Goal: Transaction & Acquisition: Purchase product/service

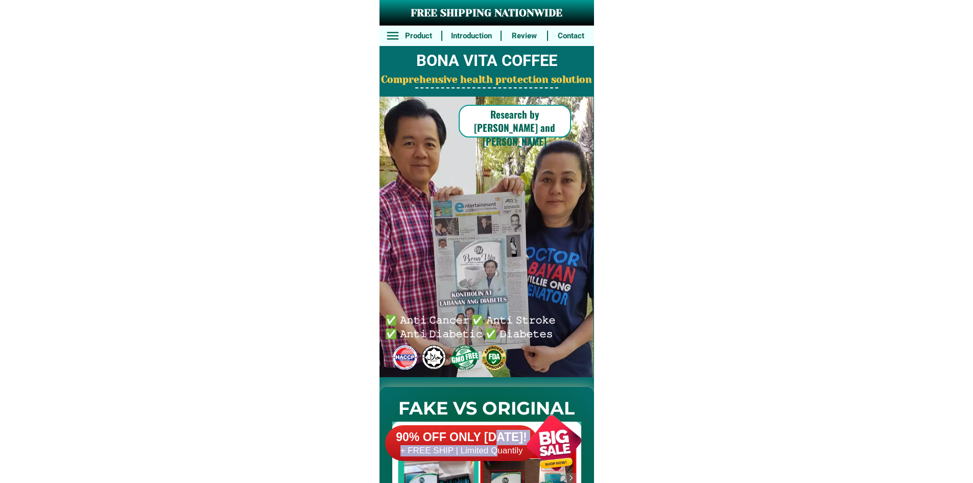
click at [498, 443] on h6 "90% OFF ONLY [DATE]!" at bounding box center [461, 436] width 153 height 15
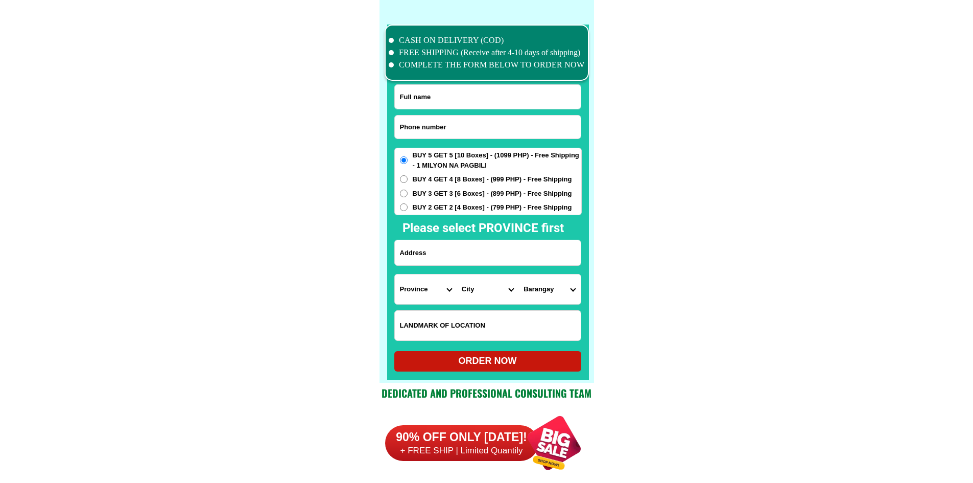
scroll to position [7939, 0]
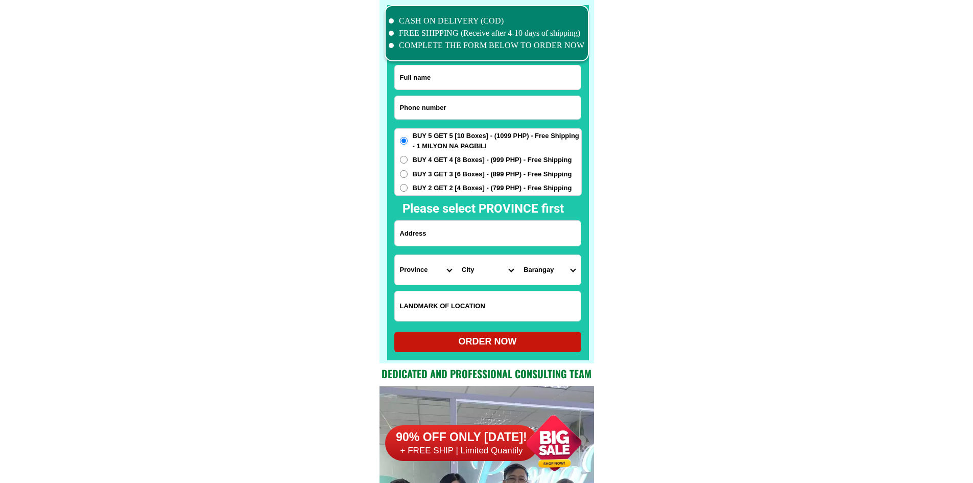
click at [447, 108] on input "Input phone_number" at bounding box center [488, 107] width 186 height 23
paste input "09673885202"
type input "09673885202"
click at [467, 80] on input "Input full_name" at bounding box center [488, 77] width 186 height 24
paste input "[PERSON_NAME] [PERSON_NAME]"
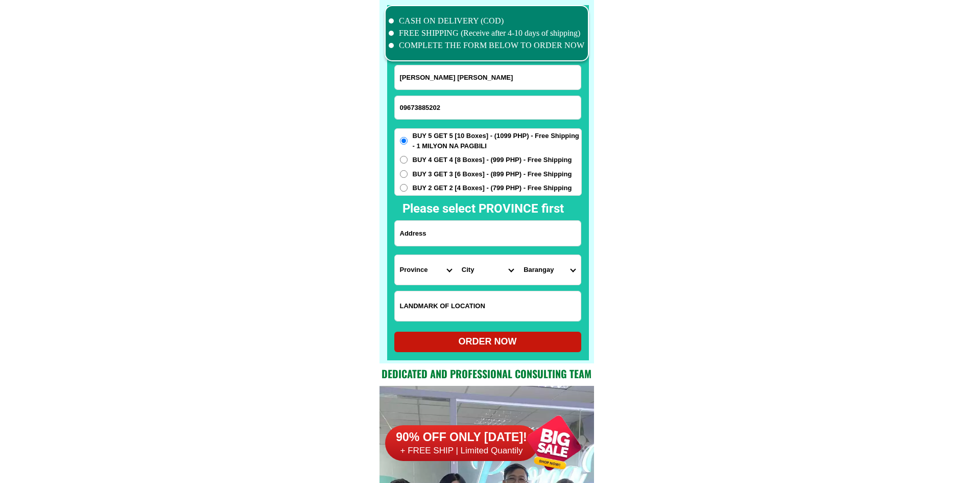
type input "[PERSON_NAME] [PERSON_NAME]"
click at [446, 235] on input "Input address" at bounding box center [488, 233] width 186 height 25
paste input "39 [PERSON_NAME]mangga st Barangay tatalon.q.cty."
type input "39 [PERSON_NAME]mangga st Barangay tatalon.q.cty."
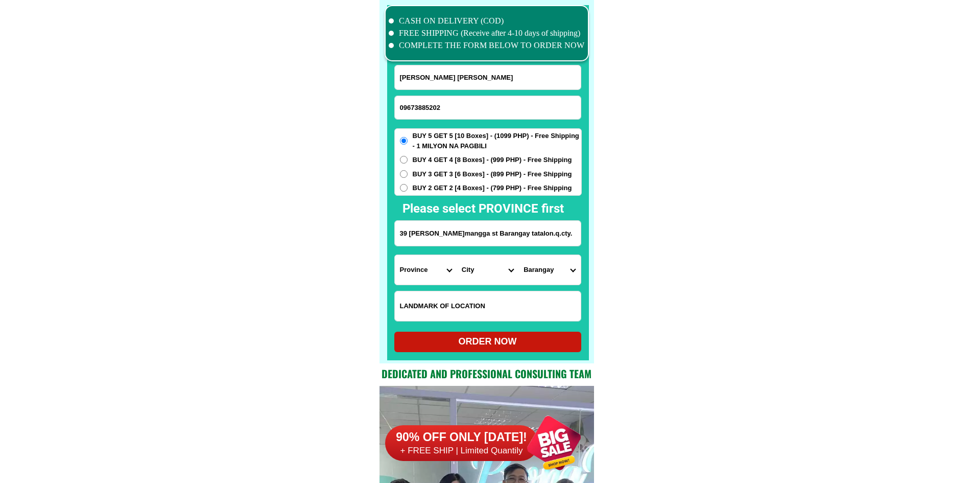
click at [428, 276] on select "Province [GEOGRAPHIC_DATA] [GEOGRAPHIC_DATA] [GEOGRAPHIC_DATA] [GEOGRAPHIC_DATA…" at bounding box center [426, 270] width 62 height 30
click at [492, 236] on input "39 [PERSON_NAME]mangga st Barangay tatalon.q.cty." at bounding box center [488, 233] width 186 height 25
click at [424, 268] on select "Province [GEOGRAPHIC_DATA] [GEOGRAPHIC_DATA] [GEOGRAPHIC_DATA] [GEOGRAPHIC_DATA…" at bounding box center [426, 270] width 62 height 30
select select "63_219"
click at [476, 272] on select "City [GEOGRAPHIC_DATA] [GEOGRAPHIC_DATA] [GEOGRAPHIC_DATA] [GEOGRAPHIC_DATA]-ci…" at bounding box center [488, 270] width 62 height 30
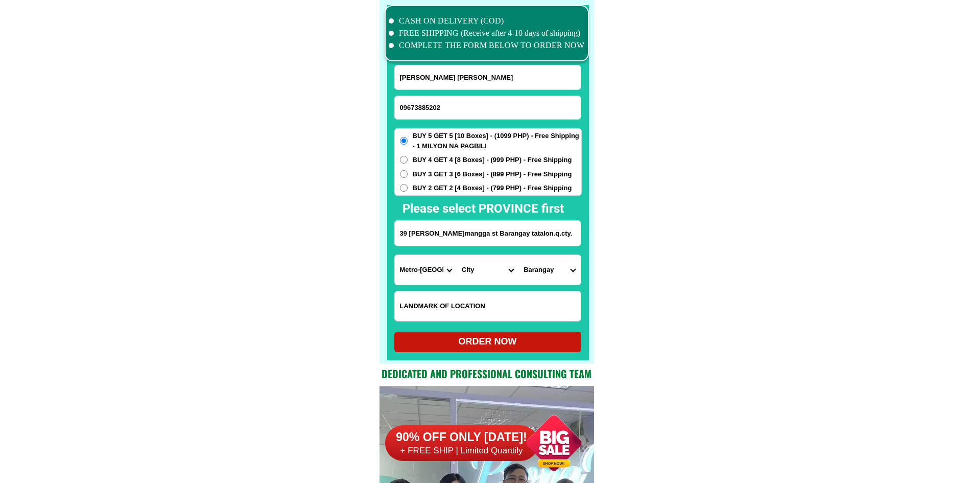
select select "63_2194070"
click at [563, 281] on select "Barangay [PERSON_NAME] [PERSON_NAME] [PERSON_NAME] Bagbag Bago bantay Bagong li…" at bounding box center [549, 270] width 62 height 30
select select "63_219407010391"
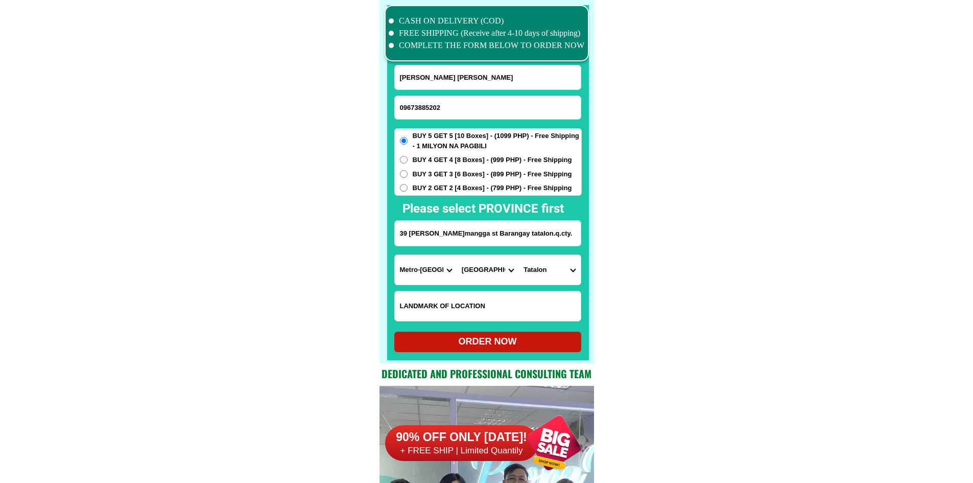
click at [546, 338] on div "ORDER NOW" at bounding box center [487, 341] width 187 height 14
radio input "true"
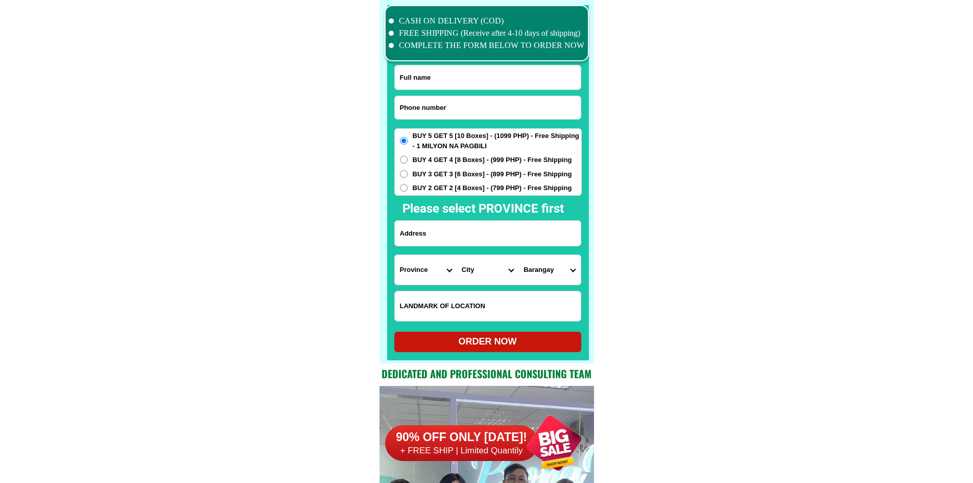
scroll to position [7939, 0]
drag, startPoint x: 444, startPoint y: 118, endPoint x: 406, endPoint y: 67, distance: 63.5
click at [444, 118] on input "Input phone_number" at bounding box center [488, 107] width 186 height 23
paste input "09195846670"
type input "09195846670"
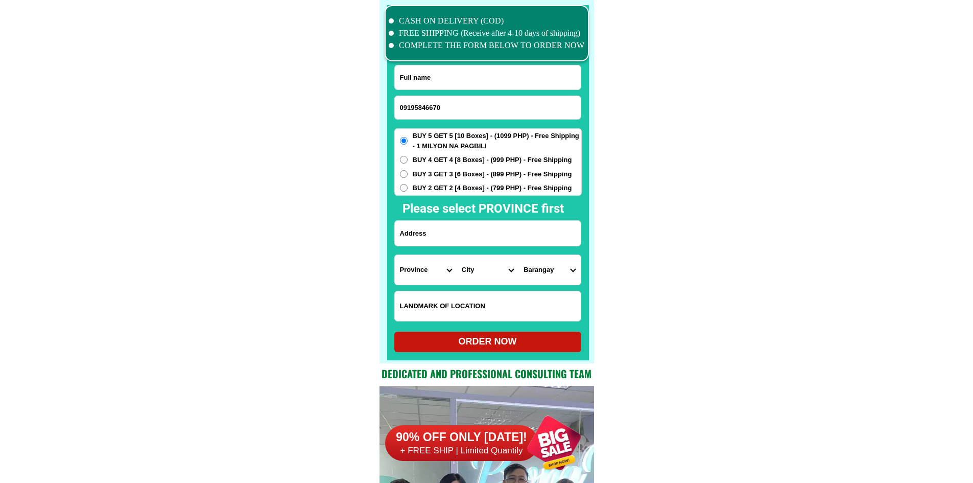
click at [405, 68] on input "Input full_name" at bounding box center [488, 77] width 186 height 24
paste input "Linda Liçanda"
type input "Linda Liçanda"
click at [438, 226] on input "Input address" at bounding box center [488, 233] width 186 height 25
paste input "Purok3 MALOMA San. Felipe Zambales"
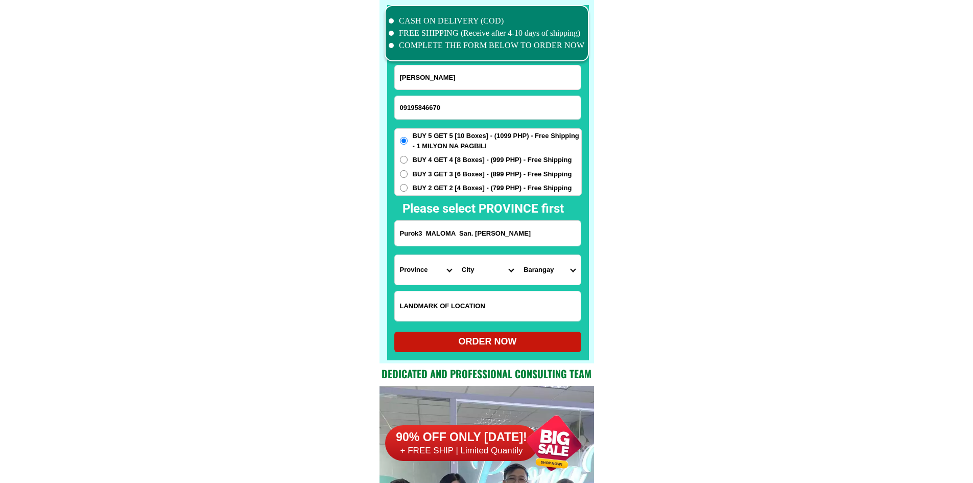
type input "Purok3 MALOMA San. Felipe Zambales"
click at [414, 272] on select "Province [GEOGRAPHIC_DATA] [GEOGRAPHIC_DATA] [GEOGRAPHIC_DATA] [GEOGRAPHIC_DATA…" at bounding box center [426, 270] width 62 height 30
select select "63_803"
click at [463, 274] on select "City Botolan Cabangan Castillejos Iba Masinloc Olongapo-city Palauig San-felipe…" at bounding box center [488, 270] width 62 height 30
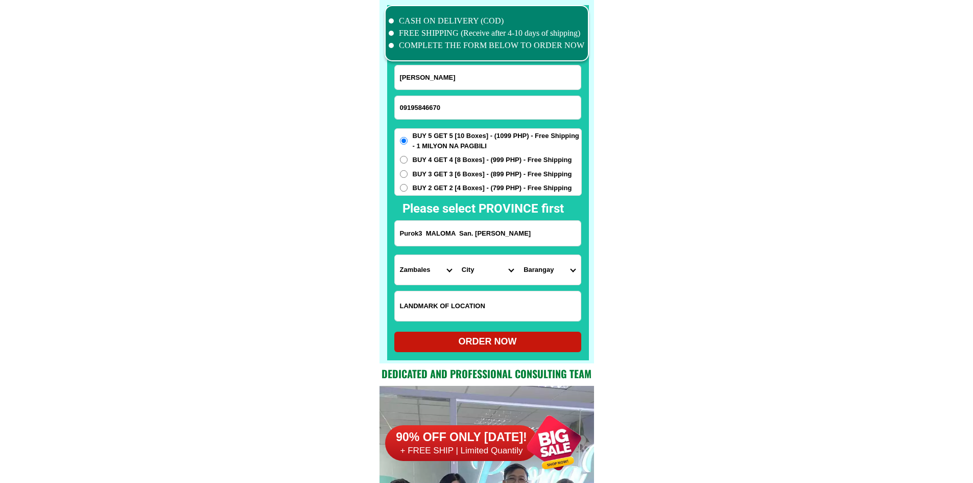
select select "63_8031613"
click at [546, 273] on select "Barangay Amagna (pob.) Apostol (pob.) Balincaguing Faranal (pob.) Feria (pob.) …" at bounding box center [549, 270] width 62 height 30
select select "63_80316134481"
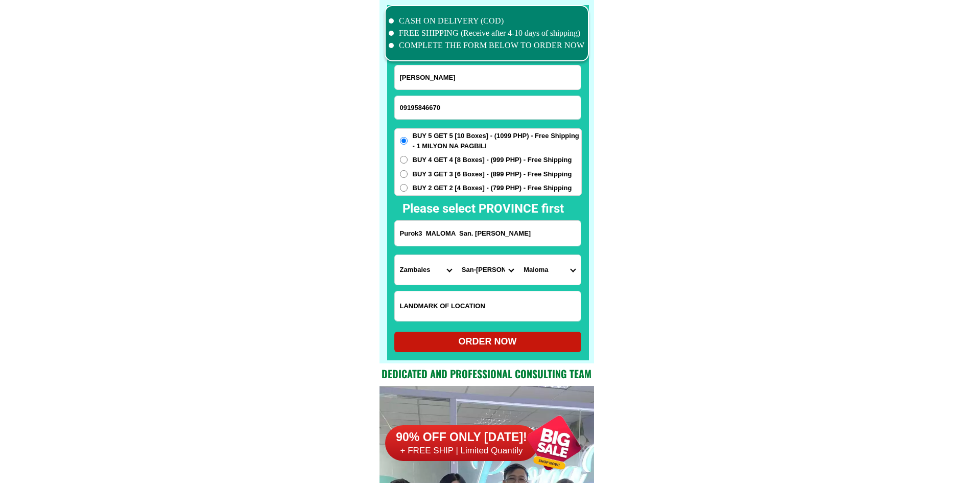
click at [549, 344] on div "ORDER NOW" at bounding box center [487, 341] width 187 height 14
type input "Purok3 MALOMA San. Felipe Zambales"
radio input "true"
